Goal: Check status: Check status

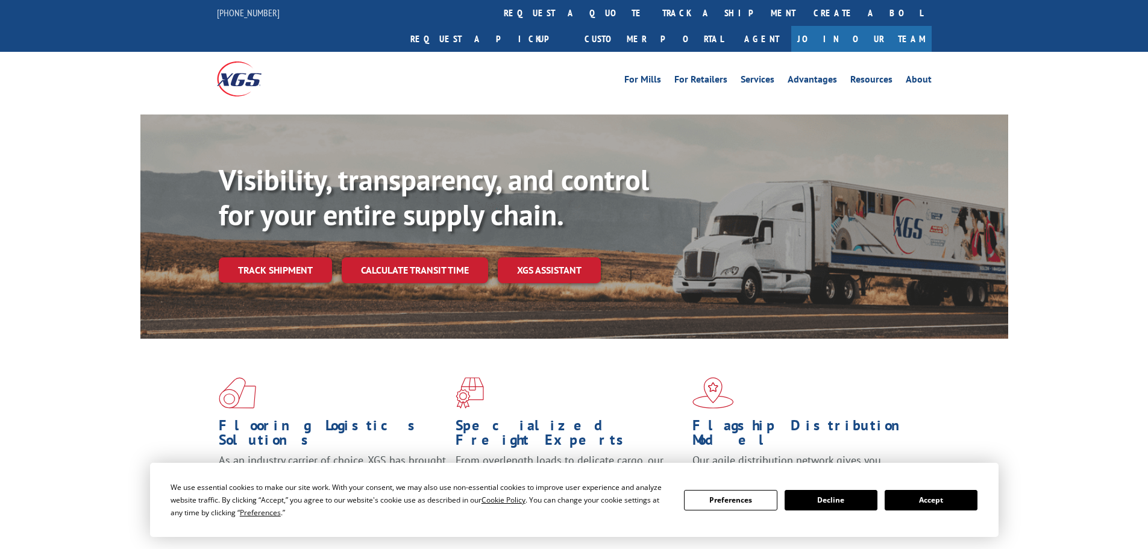
drag, startPoint x: 540, startPoint y: 13, endPoint x: 541, endPoint y: 31, distance: 17.5
click at [653, 13] on link "track a shipment" at bounding box center [728, 13] width 151 height 26
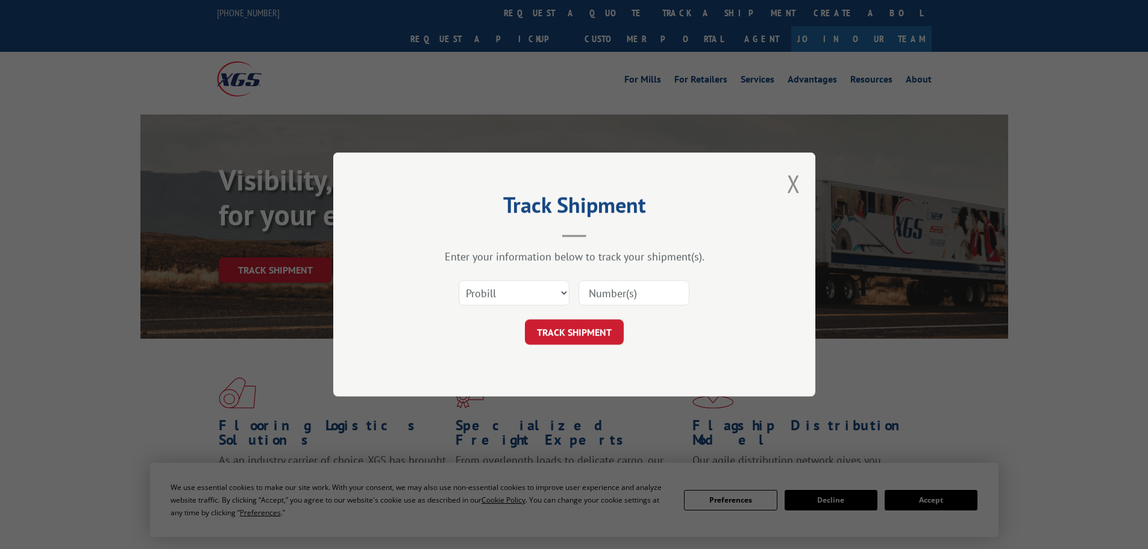
drag, startPoint x: 514, startPoint y: 310, endPoint x: 511, endPoint y: 295, distance: 15.4
click at [512, 302] on div "Select category... Probill BOL PO" at bounding box center [573, 293] width 361 height 40
click at [511, 294] on select "Select category... Probill BOL PO" at bounding box center [513, 292] width 111 height 25
select select "bol"
click at [458, 280] on select "Select category... Probill BOL PO" at bounding box center [513, 292] width 111 height 25
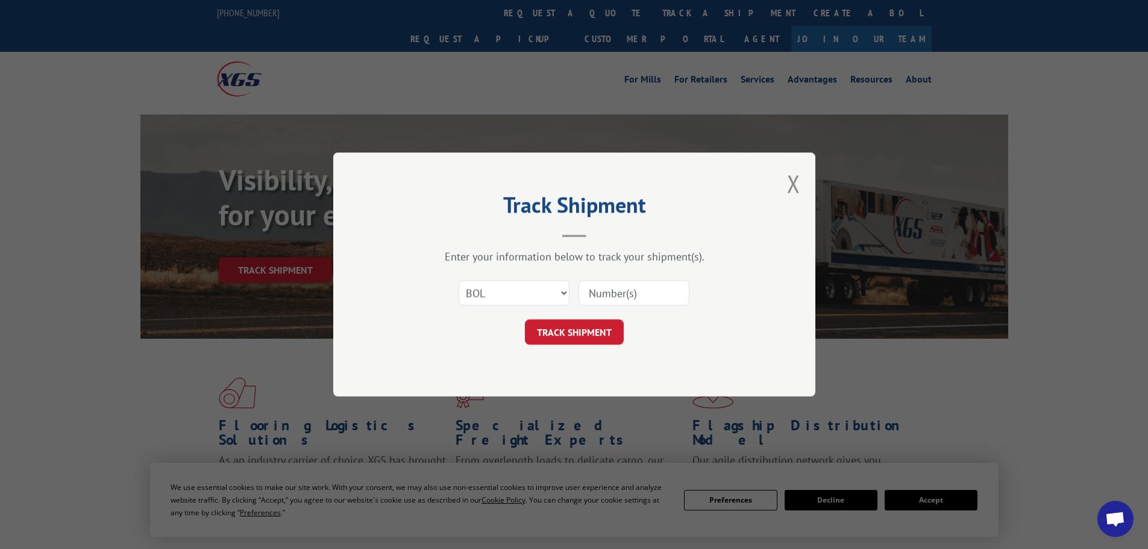
click at [604, 291] on input at bounding box center [633, 292] width 111 height 25
paste input "7076378"
type input "7076378"
click at [574, 328] on button "TRACK SHIPMENT" at bounding box center [574, 331] width 99 height 25
